Goal: Information Seeking & Learning: Learn about a topic

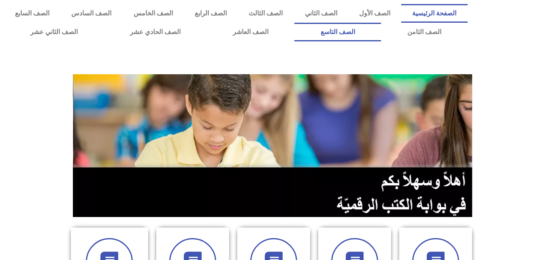
click at [295, 23] on link "الصف التاسع" at bounding box center [338, 32] width 87 height 19
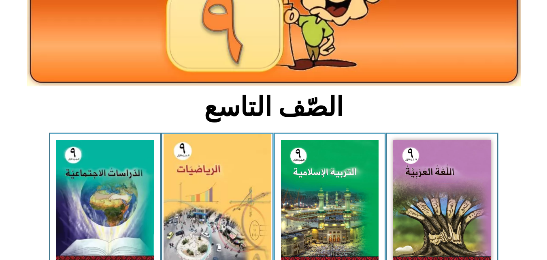
scroll to position [122, 0]
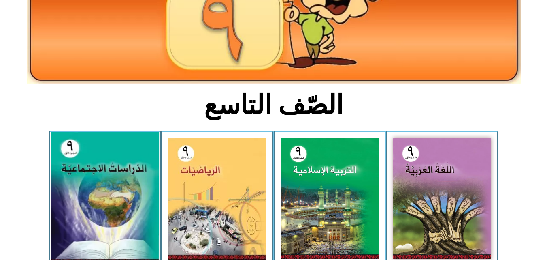
click at [108, 158] on img at bounding box center [105, 198] width 108 height 132
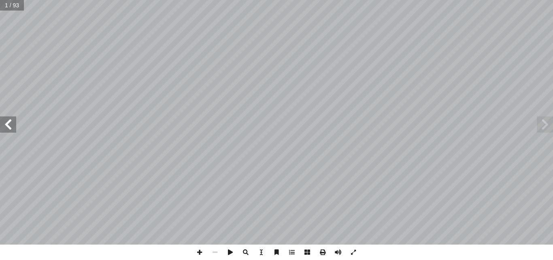
click at [9, 128] on span at bounding box center [8, 124] width 16 height 16
click at [546, 124] on span at bounding box center [545, 124] width 16 height 16
click at [201, 250] on span at bounding box center [199, 251] width 15 height 15
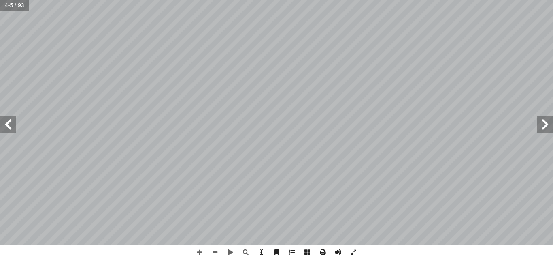
click at [7, 125] on span at bounding box center [8, 124] width 16 height 16
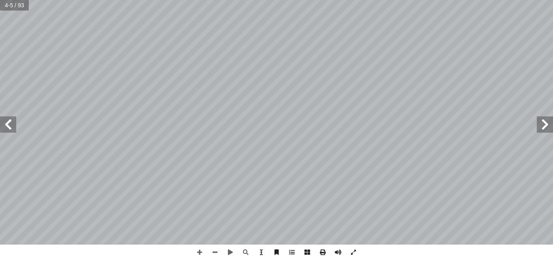
click at [7, 125] on span at bounding box center [8, 124] width 16 height 16
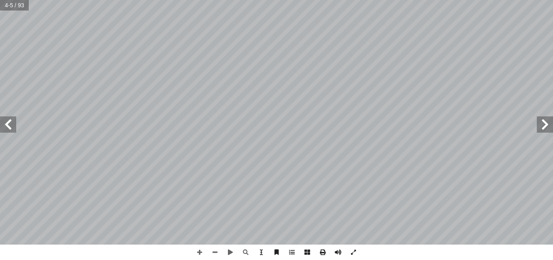
click at [7, 125] on span at bounding box center [8, 124] width 16 height 16
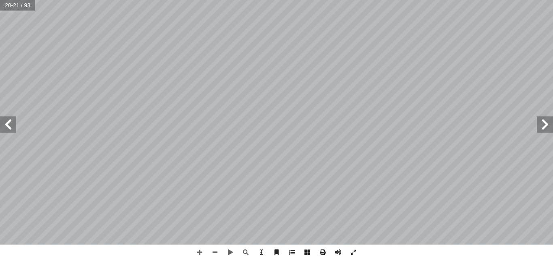
click at [7, 125] on span at bounding box center [8, 124] width 16 height 16
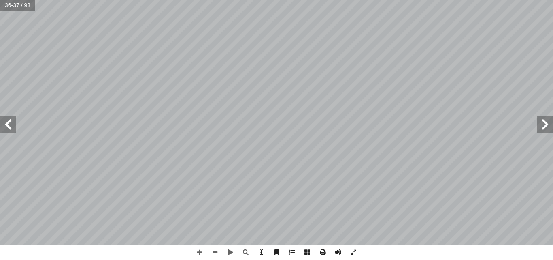
click at [7, 125] on span at bounding box center [8, 124] width 16 height 16
click at [6, 125] on span at bounding box center [8, 124] width 16 height 16
click at [13, 124] on span at bounding box center [8, 124] width 16 height 16
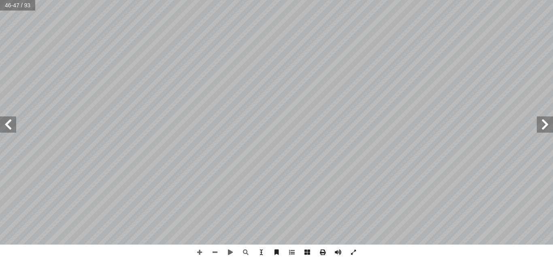
click at [9, 125] on span at bounding box center [8, 124] width 16 height 16
click at [8, 121] on span at bounding box center [8, 124] width 16 height 16
